Goal: Task Accomplishment & Management: Manage account settings

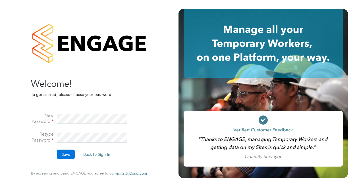
click at [66, 150] on button "Save" at bounding box center [66, 154] width 18 height 9
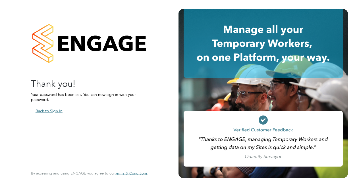
click at [49, 113] on button "Back to Sign In" at bounding box center [49, 111] width 36 height 9
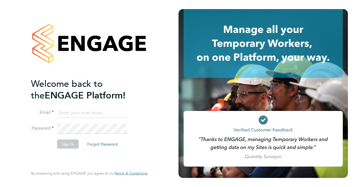
click at [94, 116] on input at bounding box center [92, 113] width 70 height 10
type input "[PERSON_NAME][EMAIL_ADDRESS][PERSON_NAME][DOMAIN_NAME]"
click at [65, 142] on button "Sign In" at bounding box center [68, 143] width 22 height 9
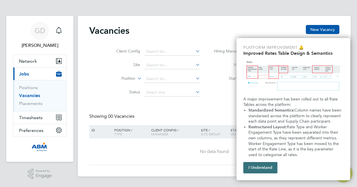
click at [256, 166] on button "I Understand" at bounding box center [260, 167] width 34 height 11
